Goal: Communication & Community: Share content

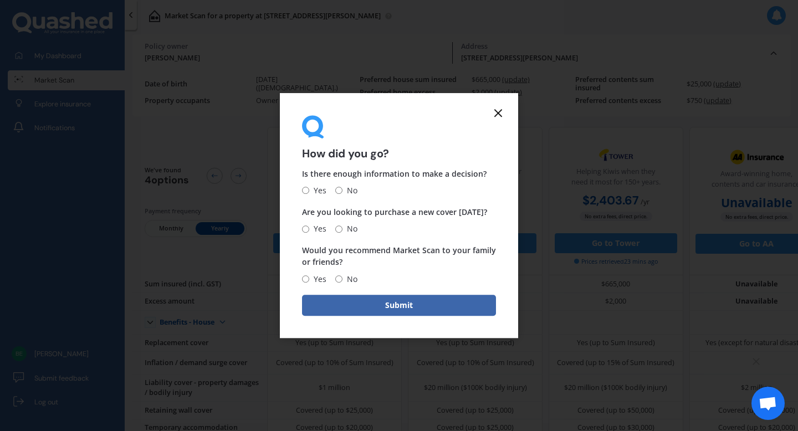
scroll to position [0, 34]
click at [308, 191] on input "Yes" at bounding box center [305, 190] width 7 height 7
radio input "true"
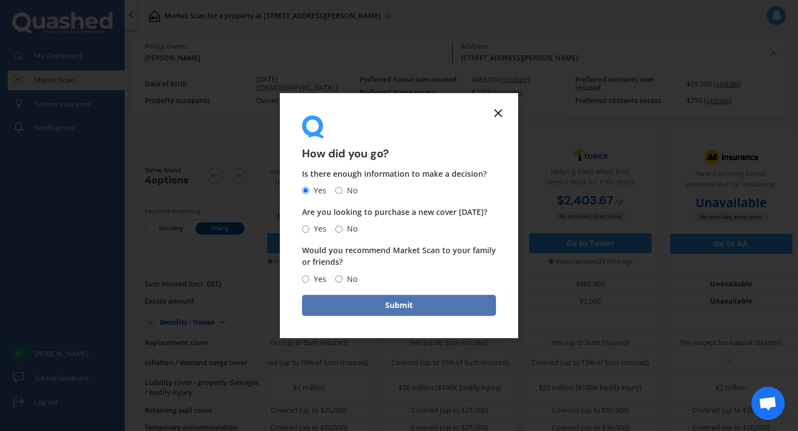
click at [399, 311] on button "Submit" at bounding box center [399, 305] width 194 height 21
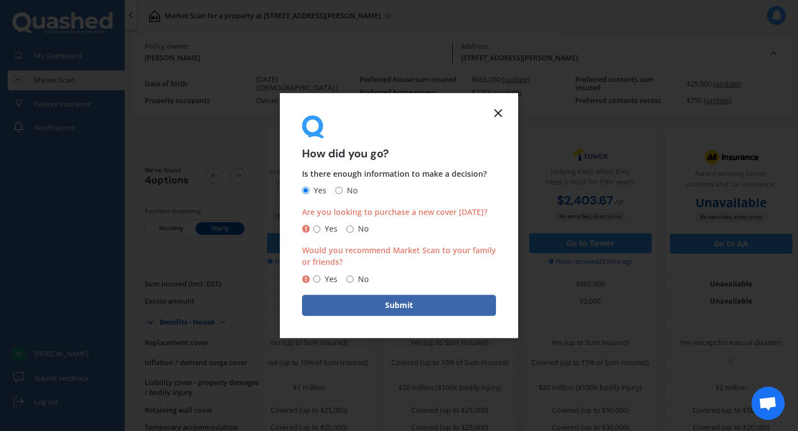
click at [352, 228] on input "No" at bounding box center [349, 229] width 7 height 7
radio input "true"
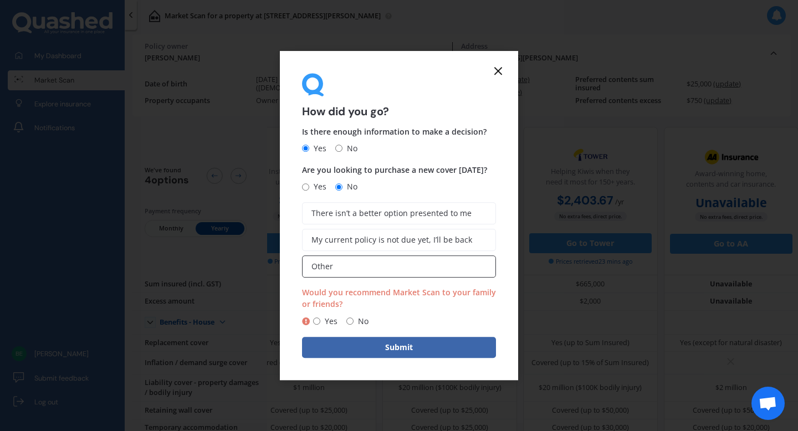
click at [395, 260] on label "Other" at bounding box center [399, 266] width 194 height 22
click at [0, 0] on input "Other" at bounding box center [0, 0] width 0 height 0
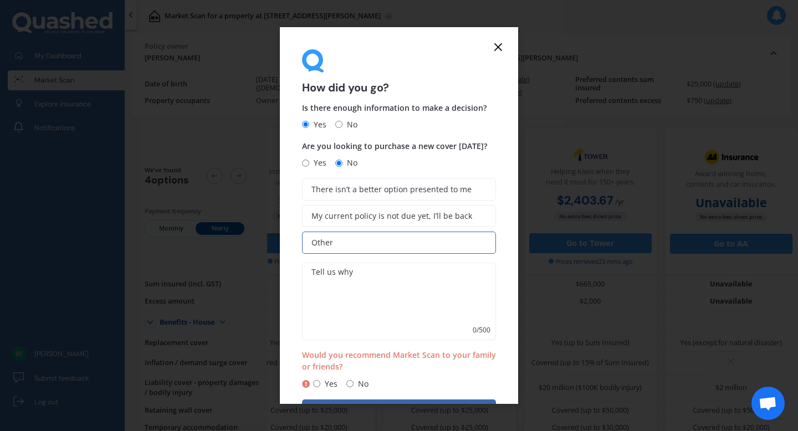
click at [498, 45] on icon at bounding box center [498, 46] width 13 height 13
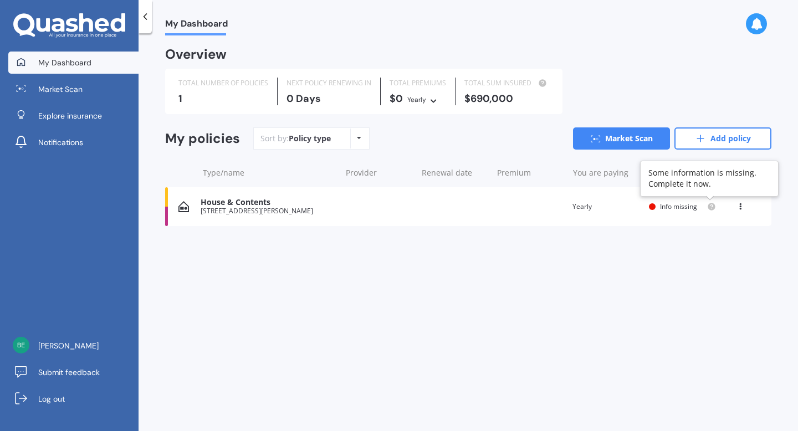
click at [711, 204] on circle at bounding box center [711, 206] width 7 height 7
click at [684, 204] on span "Info missing" at bounding box center [678, 206] width 37 height 9
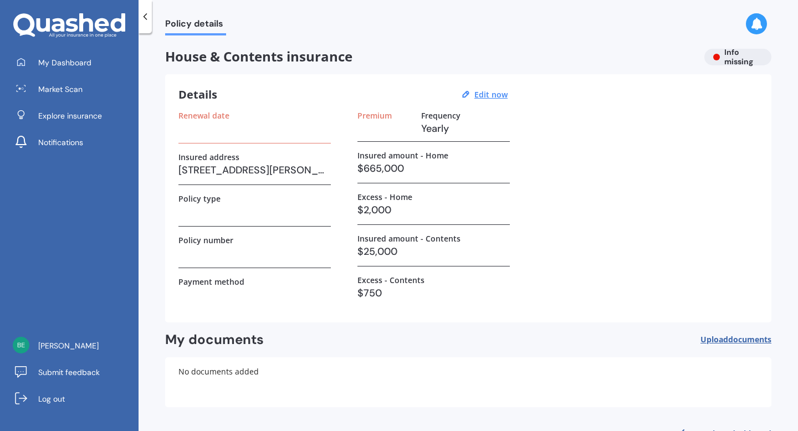
click at [147, 15] on icon at bounding box center [145, 16] width 11 height 11
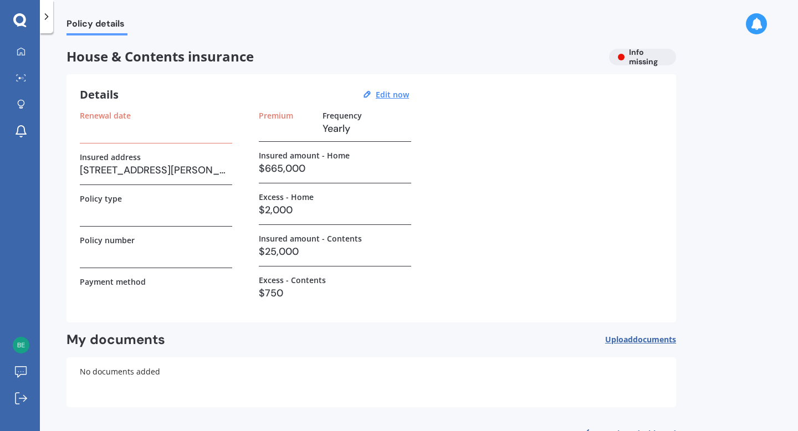
click at [47, 22] on icon at bounding box center [46, 16] width 11 height 11
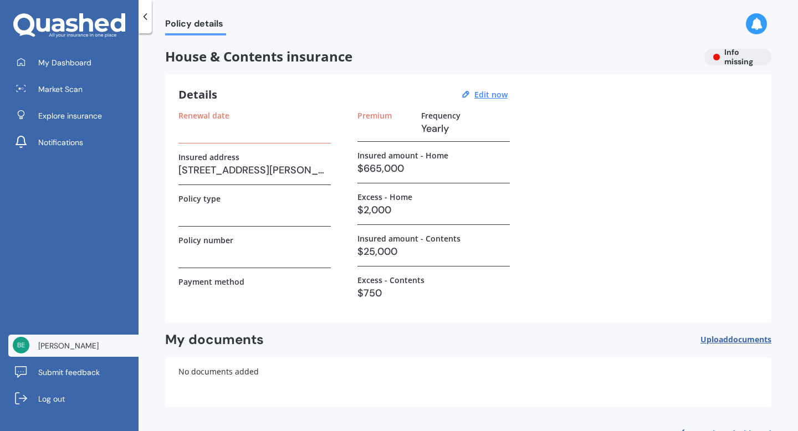
click at [73, 345] on span "[PERSON_NAME]" at bounding box center [68, 345] width 60 height 11
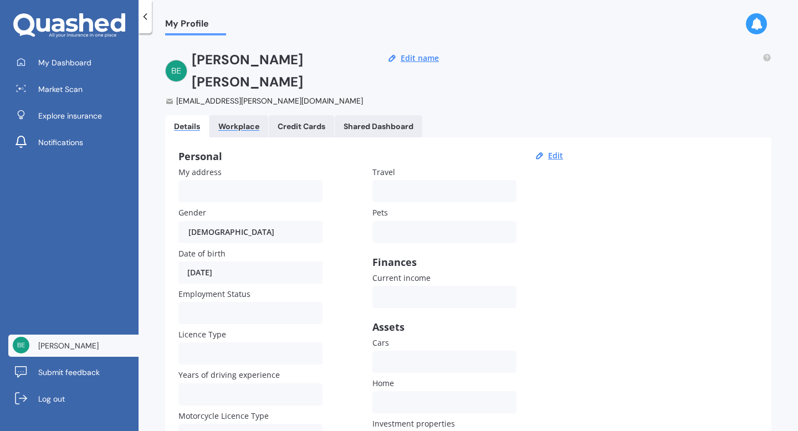
click at [247, 122] on div "Workplace" at bounding box center [238, 126] width 41 height 9
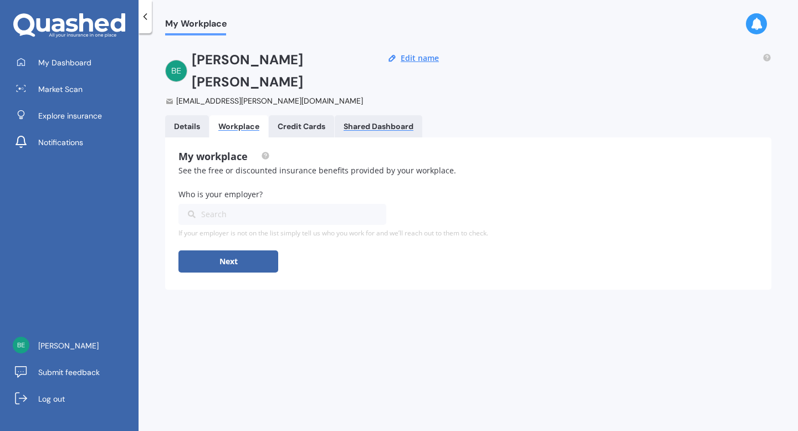
click at [386, 122] on div "Shared Dashboard" at bounding box center [379, 126] width 70 height 9
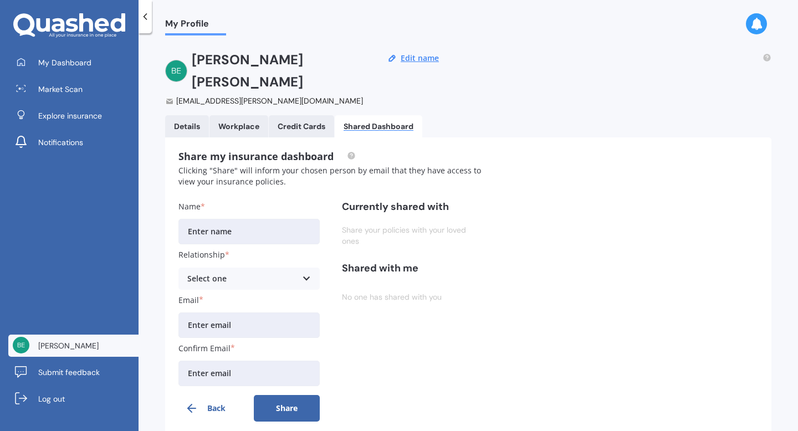
click at [264, 219] on input "Name" at bounding box center [248, 231] width 141 height 25
type input "[PERSON_NAME] [PERSON_NAME]"
click at [295, 273] on div "Select one" at bounding box center [241, 279] width 109 height 12
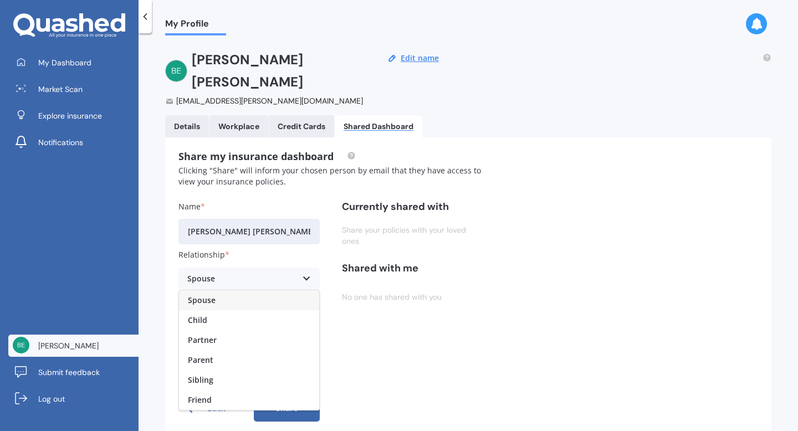
scroll to position [15, 0]
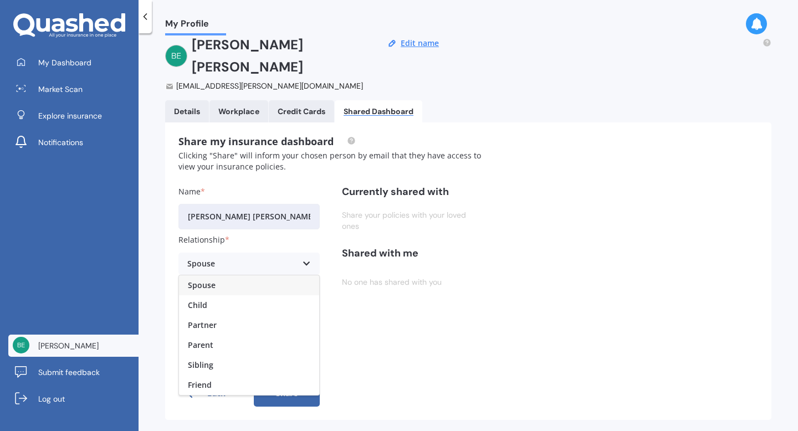
click at [281, 275] on div "Spouse" at bounding box center [249, 285] width 140 height 20
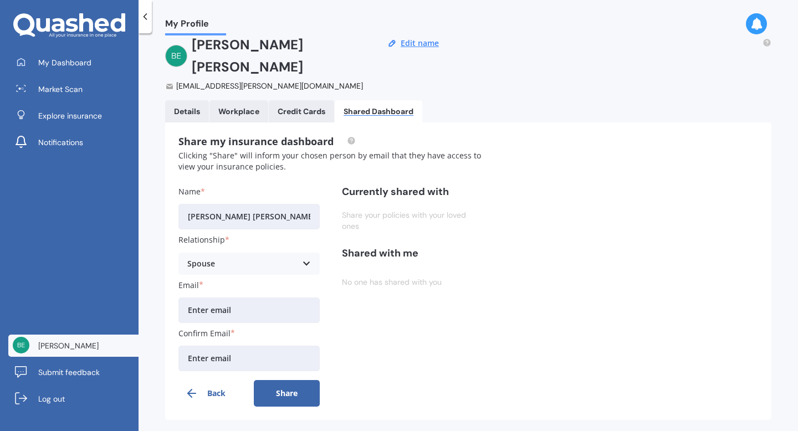
click at [273, 298] on input "Email" at bounding box center [248, 310] width 141 height 25
type input "[EMAIL_ADDRESS][DOMAIN_NAME]"
click at [259, 346] on input "Confirm Email" at bounding box center [248, 358] width 141 height 25
type input "[EMAIL_ADDRESS][DOMAIN_NAME]"
click at [293, 380] on button "Share" at bounding box center [287, 393] width 67 height 27
